Goal: Find specific page/section: Find specific page/section

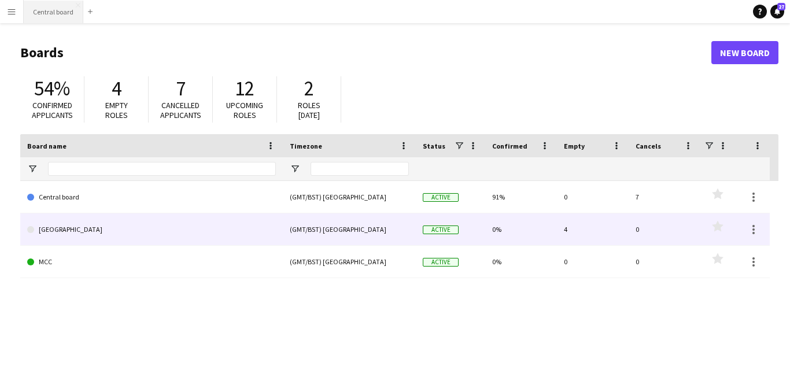
click at [55, 13] on button "Central board Close" at bounding box center [54, 12] width 60 height 23
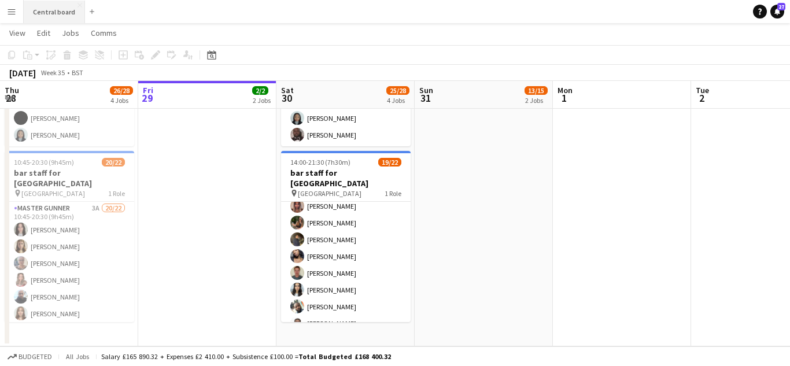
scroll to position [271, 0]
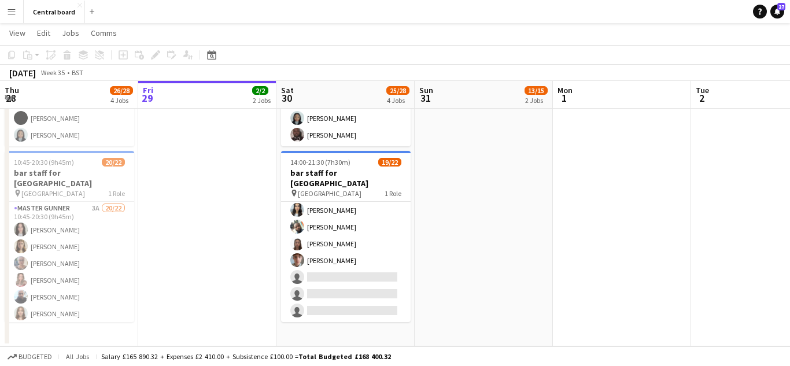
click at [12, 20] on button "Menu" at bounding box center [11, 11] width 23 height 23
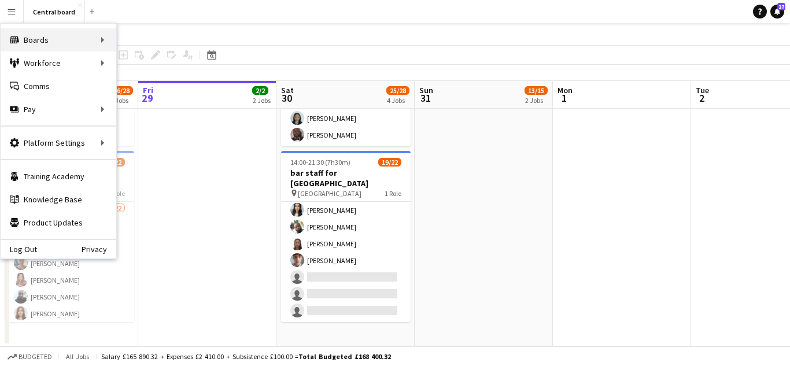
click at [104, 41] on div "Boards Boards" at bounding box center [59, 39] width 116 height 23
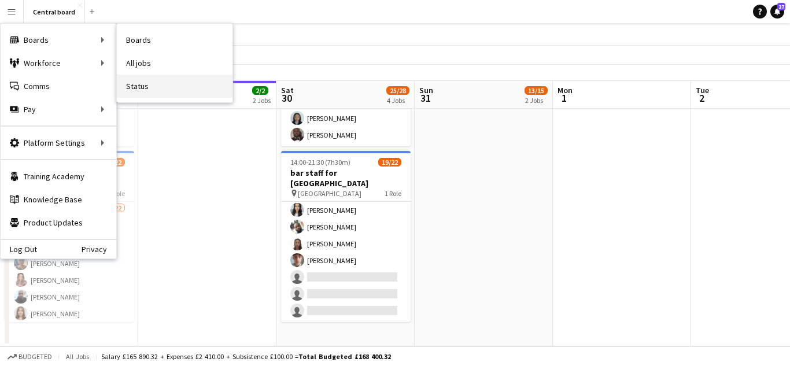
click at [159, 94] on link "Status" at bounding box center [175, 86] width 116 height 23
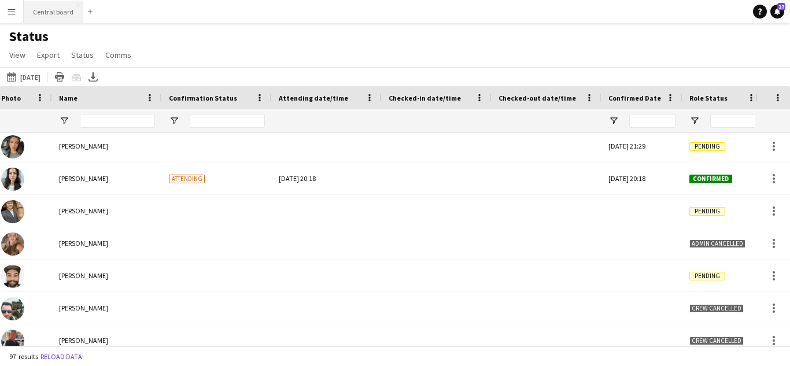
click at [46, 13] on button "Central board Close" at bounding box center [54, 12] width 60 height 23
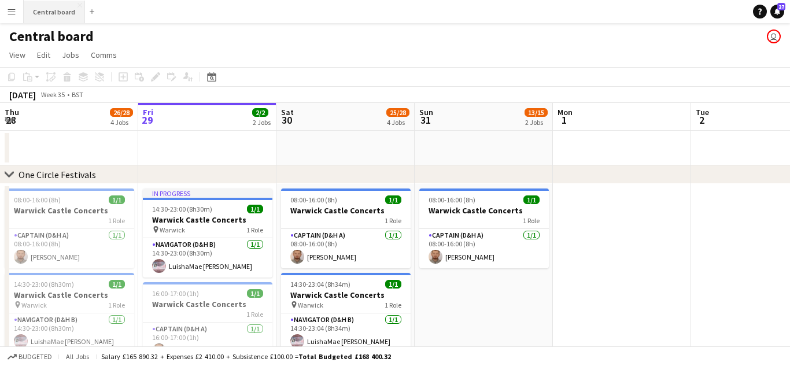
click at [50, 13] on button "Central board Close" at bounding box center [54, 12] width 61 height 23
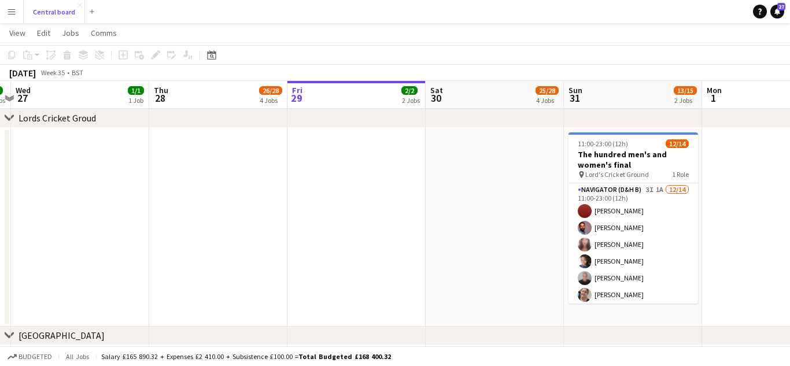
scroll to position [0, 249]
